Goal: Task Accomplishment & Management: Manage account settings

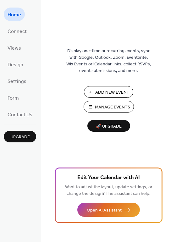
click at [108, 105] on span "Manage Events" at bounding box center [112, 107] width 35 height 7
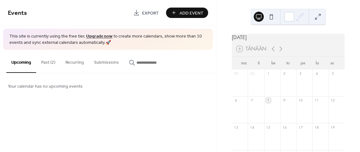
click at [47, 62] on button "Past (2)" at bounding box center [48, 61] width 24 height 22
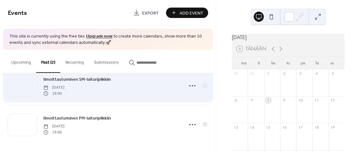
scroll to position [17, 0]
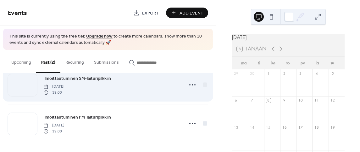
click at [83, 76] on span "Ilmoittautuminen SM-laituripilkkiin" at bounding box center [77, 78] width 68 height 7
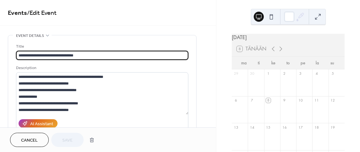
click at [34, 139] on span "Cancel" at bounding box center [29, 140] width 17 height 7
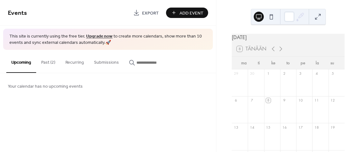
click at [47, 59] on button "Past (2)" at bounding box center [48, 61] width 24 height 22
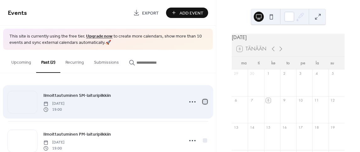
click at [203, 101] on div at bounding box center [205, 101] width 4 height 4
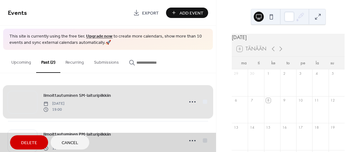
click at [29, 142] on span "Delete" at bounding box center [29, 142] width 16 height 7
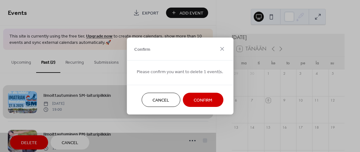
click at [207, 101] on span "Confirm" at bounding box center [203, 100] width 19 height 7
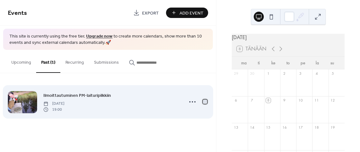
click at [206, 102] on div at bounding box center [205, 101] width 4 height 4
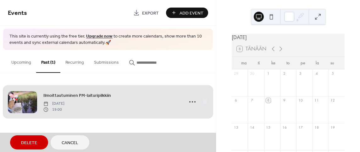
click at [35, 142] on span "Delete" at bounding box center [29, 142] width 16 height 7
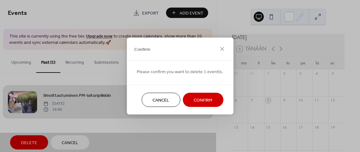
click at [205, 99] on span "Confirm" at bounding box center [203, 100] width 19 height 7
